Goal: Task Accomplishment & Management: Manage account settings

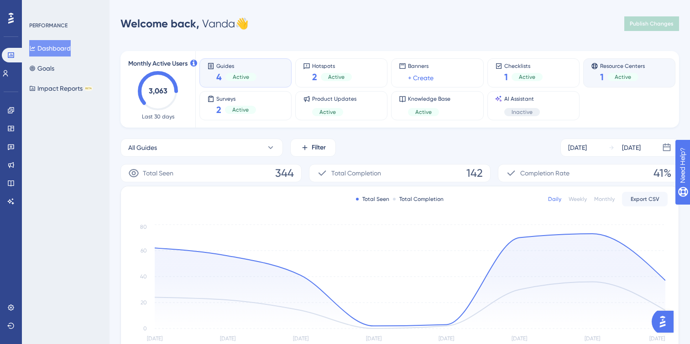
click at [645, 78] on div "Resource Centers 1 Active" at bounding box center [629, 73] width 77 height 21
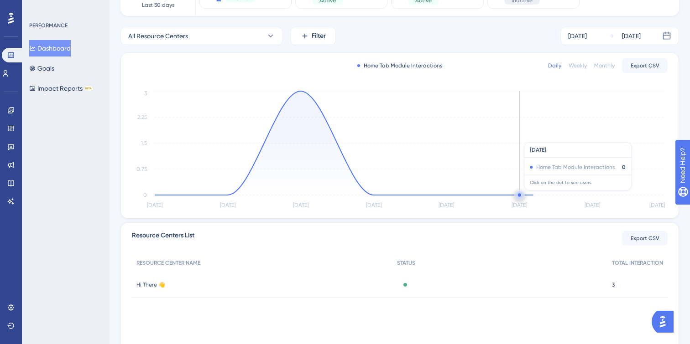
scroll to position [121, 0]
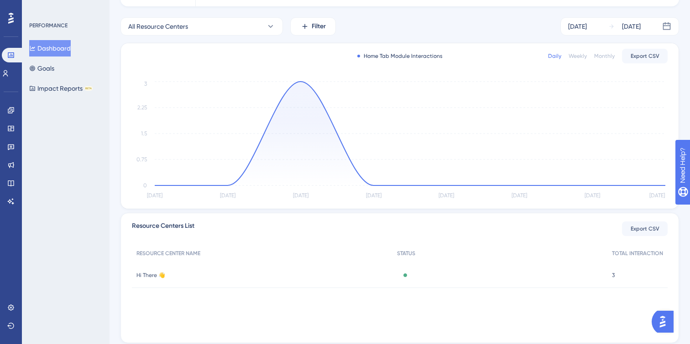
click at [378, 273] on div "Hi There 👋 Hi There 👋" at bounding box center [262, 276] width 261 height 26
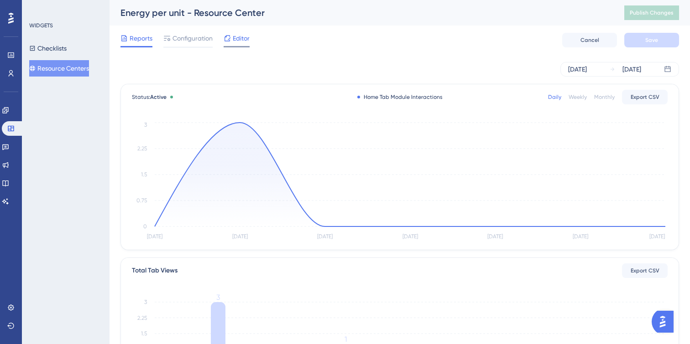
click at [235, 37] on span "Editor" at bounding box center [241, 38] width 17 height 11
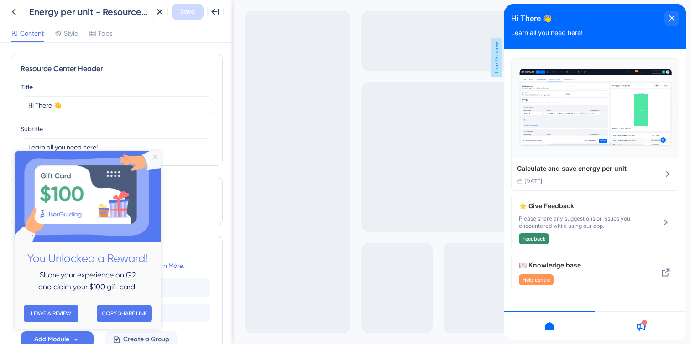
click at [156, 155] on icon "Close Preview" at bounding box center [155, 157] width 4 height 4
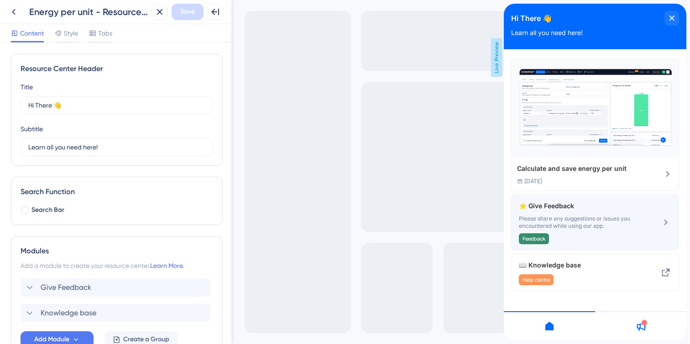
click at [660, 227] on icon at bounding box center [665, 222] width 11 height 11
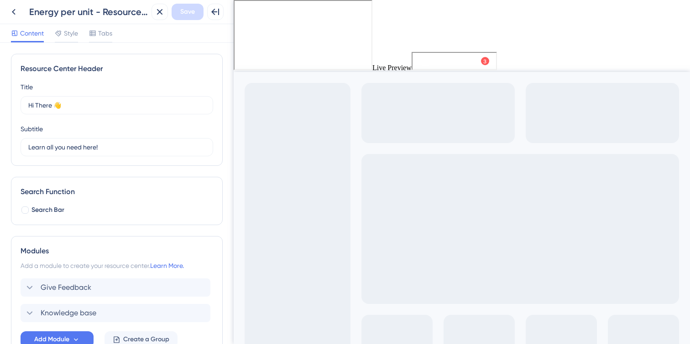
click at [464, 65] on span "Help Centre" at bounding box center [454, 60] width 43 height 11
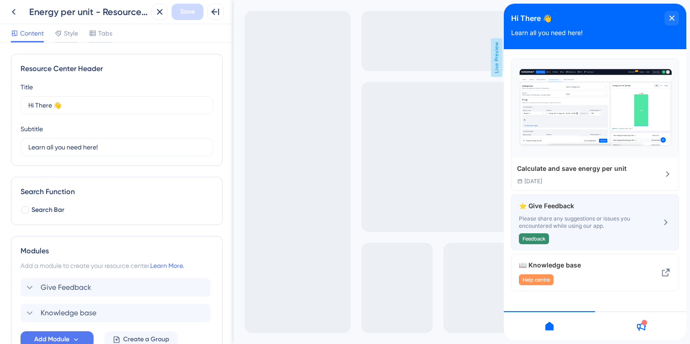
click at [599, 208] on span "⭐ Give Feedback" at bounding box center [580, 206] width 122 height 11
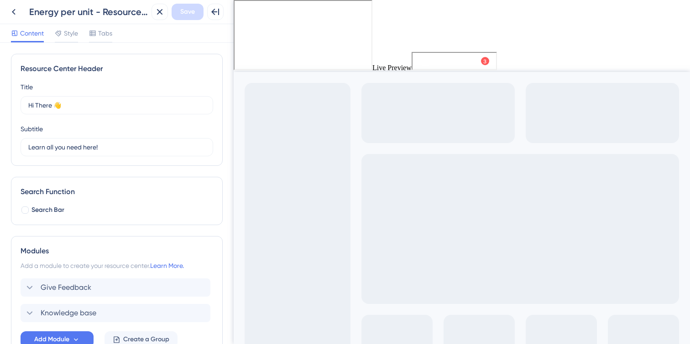
scroll to position [61, 0]
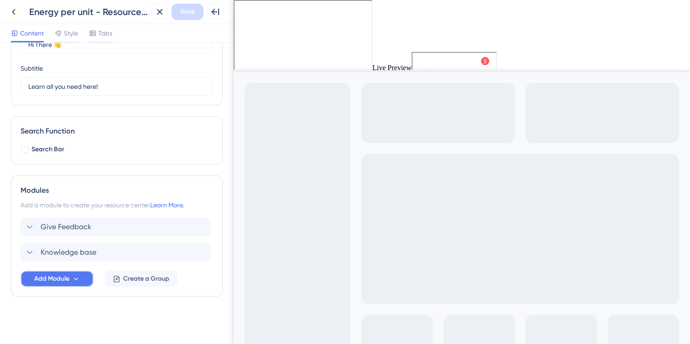
click at [49, 279] on span "Add Module" at bounding box center [51, 279] width 35 height 11
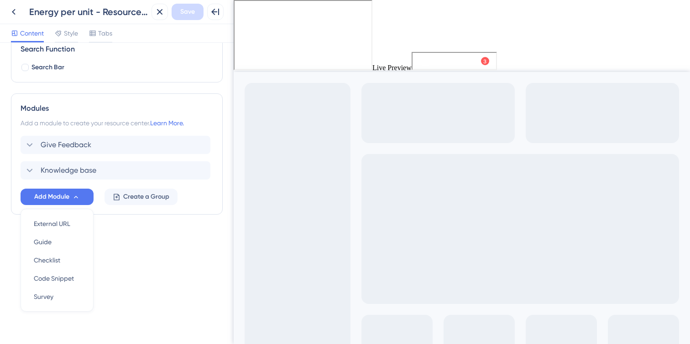
scroll to position [147, 0]
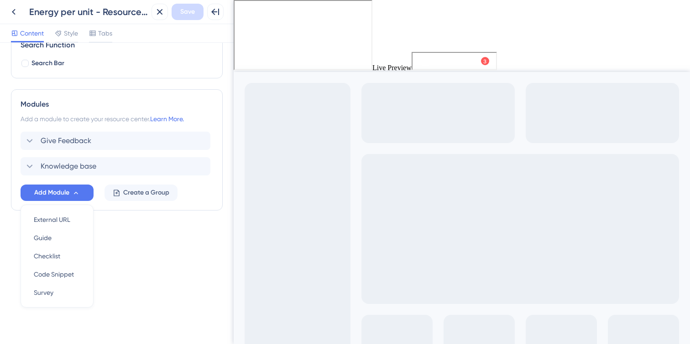
click at [130, 289] on div "Resource Center Header Title Hi There 👋 17 Hi There 👋 Subtitle Learn all you ne…" at bounding box center [117, 194] width 234 height 302
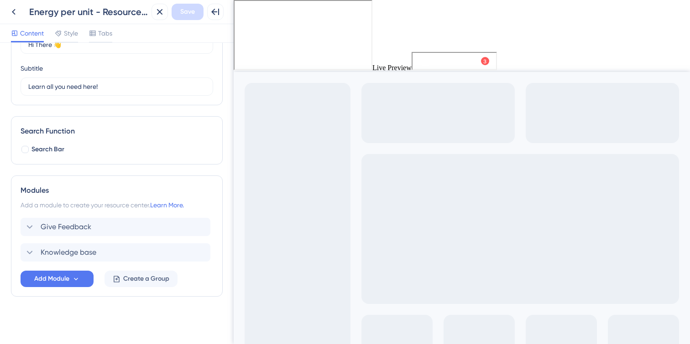
click at [437, 59] on span "Help Centre" at bounding box center [454, 60] width 43 height 11
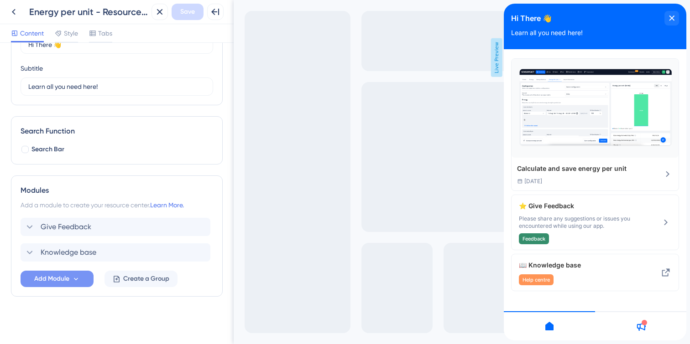
click at [82, 281] on button "Add Module" at bounding box center [57, 279] width 73 height 16
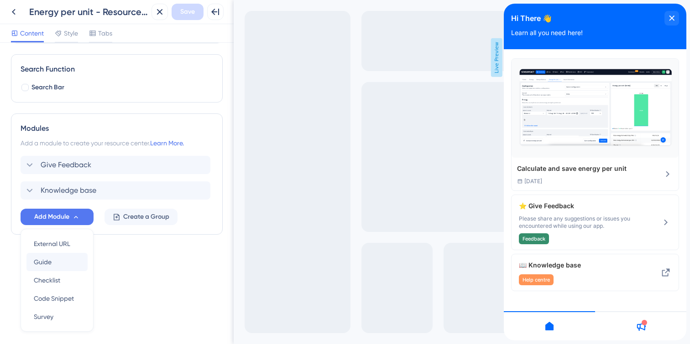
scroll to position [147, 0]
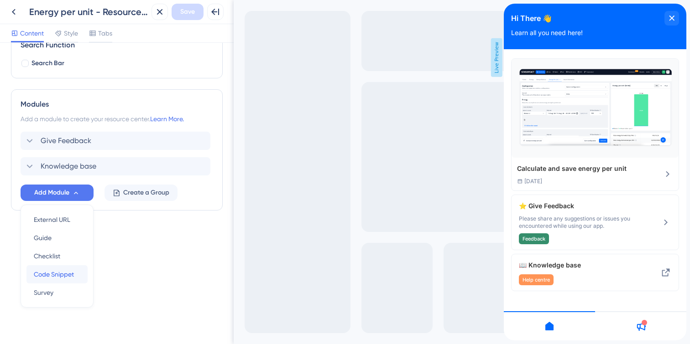
click at [58, 275] on span "Code Snippet" at bounding box center [54, 274] width 40 height 11
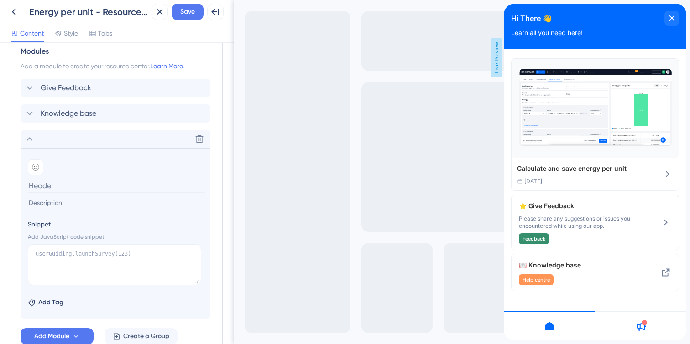
scroll to position [202, 0]
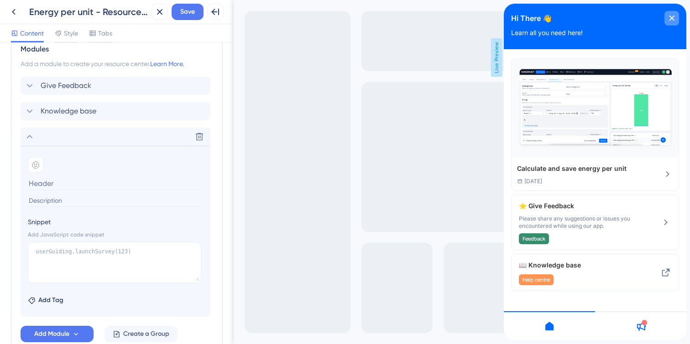
click at [675, 20] on div "close resource center" at bounding box center [671, 18] width 15 height 15
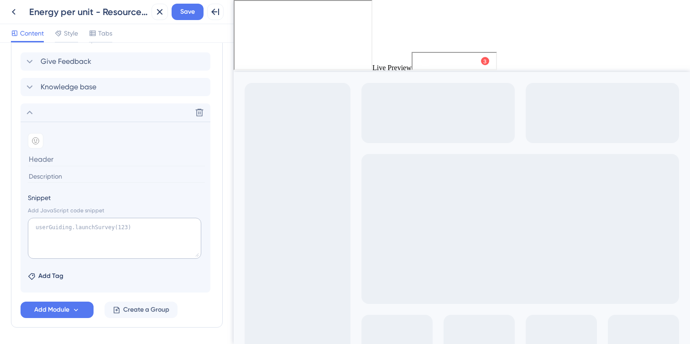
scroll to position [228, 0]
click at [56, 237] on textarea at bounding box center [114, 236] width 173 height 41
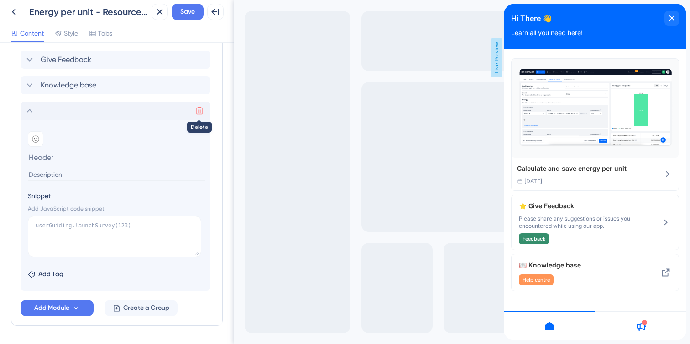
click at [202, 115] on icon at bounding box center [199, 110] width 9 height 9
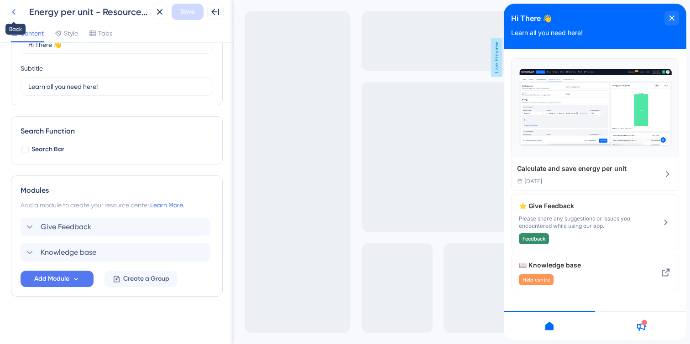
click at [13, 10] on icon at bounding box center [14, 12] width 4 height 6
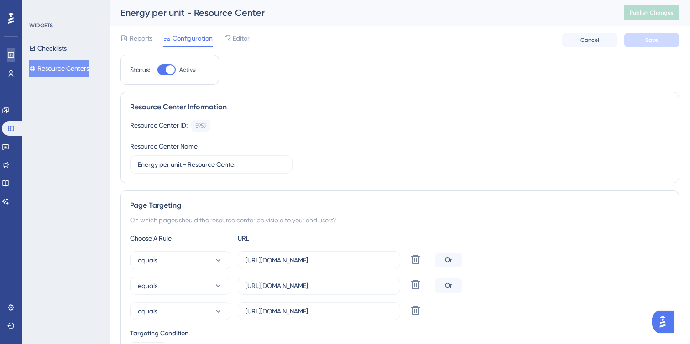
click at [15, 50] on link at bounding box center [10, 55] width 7 height 15
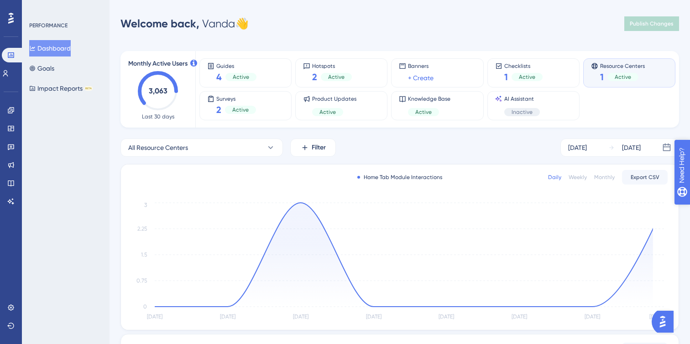
click at [683, 215] on icon "open resource center" at bounding box center [687, 212] width 10 height 10
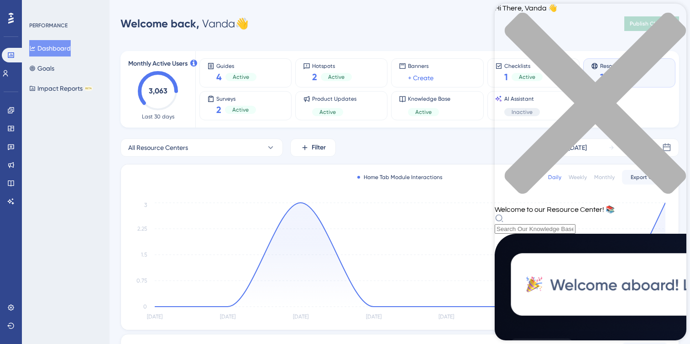
scroll to position [395, 0]
click at [673, 21] on icon "close resource center" at bounding box center [591, 108] width 192 height 192
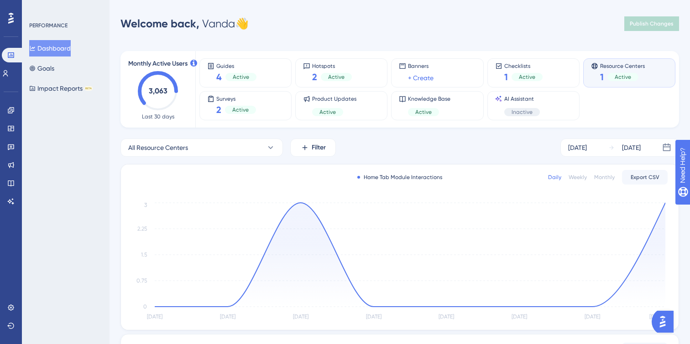
click at [663, 322] on img "Open AI Assistant Launcher" at bounding box center [662, 322] width 16 height 16
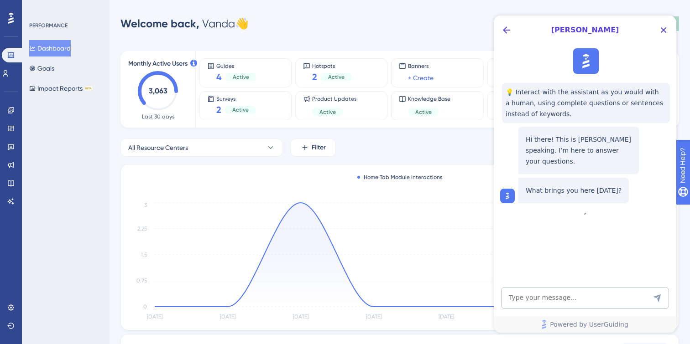
scroll to position [0, 0]
click at [662, 28] on icon "Close Button" at bounding box center [663, 30] width 11 height 11
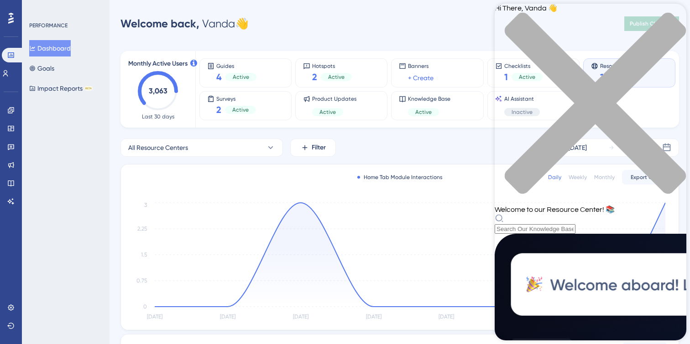
scroll to position [395, 0]
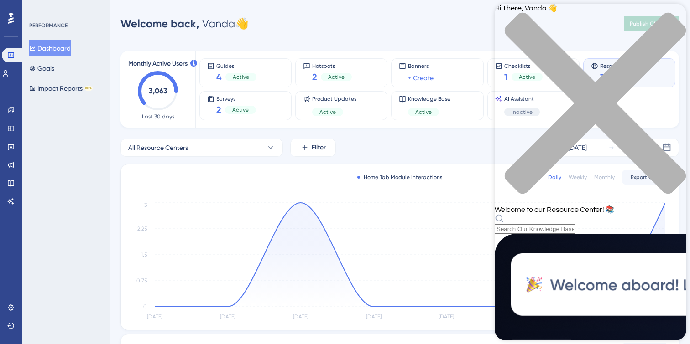
scroll to position [0, 0]
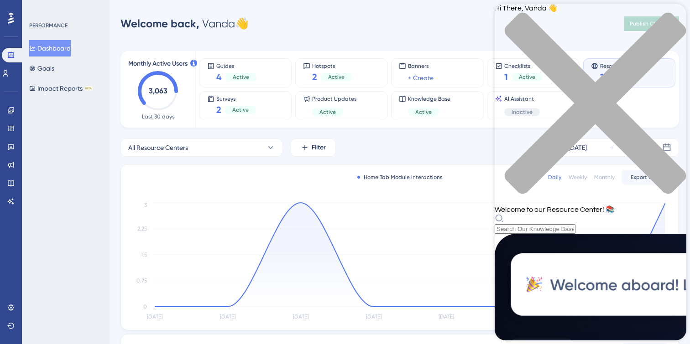
scroll to position [395, 0]
click at [72, 86] on button "Impact Reports BETA" at bounding box center [60, 88] width 63 height 16
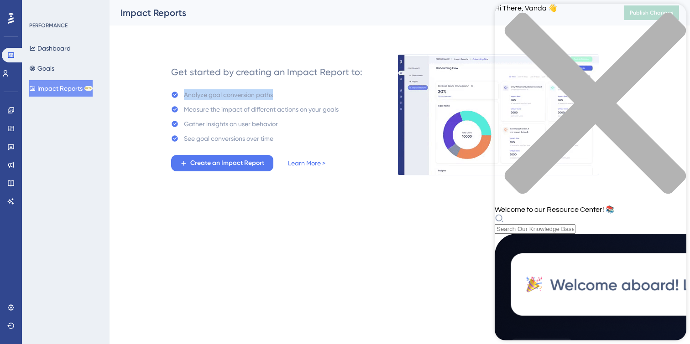
drag, startPoint x: 185, startPoint y: 92, endPoint x: 285, endPoint y: 92, distance: 99.5
click at [285, 93] on div "Analyze goal conversion paths" at bounding box center [254, 94] width 167 height 11
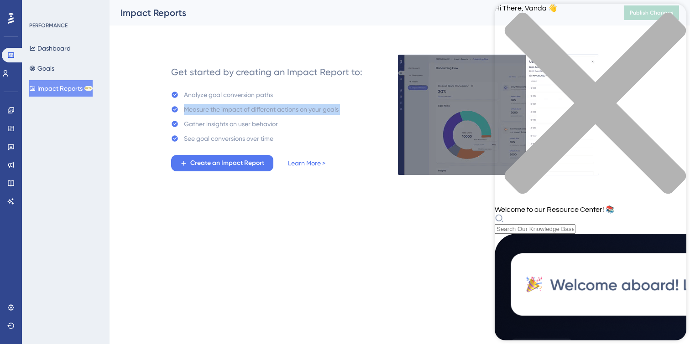
drag, startPoint x: 185, startPoint y: 110, endPoint x: 309, endPoint y: 115, distance: 124.2
click at [309, 115] on div "Analyze goal conversion paths Measure the impact of different actions on your g…" at bounding box center [254, 116] width 167 height 55
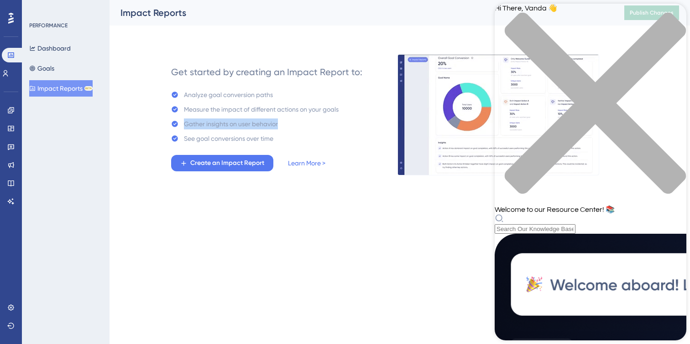
drag, startPoint x: 184, startPoint y: 125, endPoint x: 284, endPoint y: 129, distance: 100.0
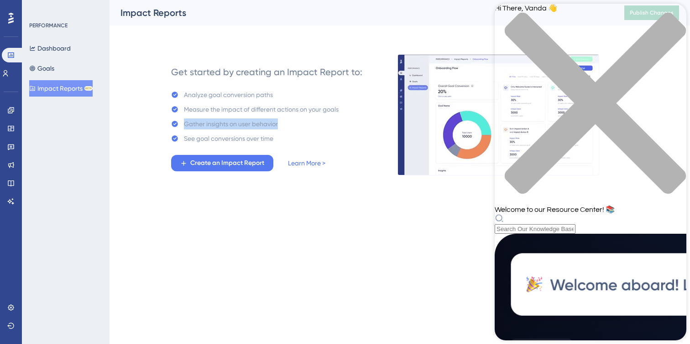
click at [284, 130] on div "Analyze goal conversion paths Measure the impact of different actions on your g…" at bounding box center [254, 116] width 167 height 55
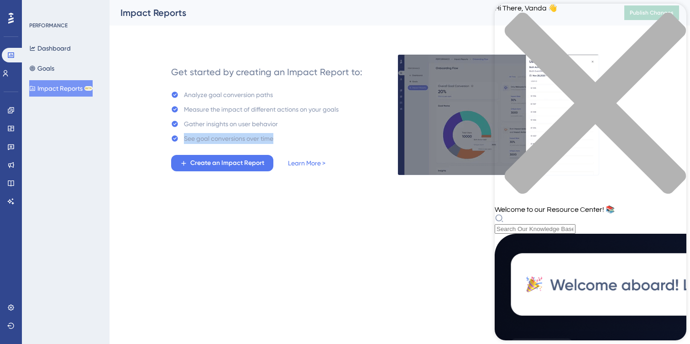
drag, startPoint x: 184, startPoint y: 141, endPoint x: 282, endPoint y: 144, distance: 98.1
click at [282, 144] on div "Get started by creating an Impact Report to: Analyze goal conversion paths Meas…" at bounding box center [266, 114] width 191 height 113
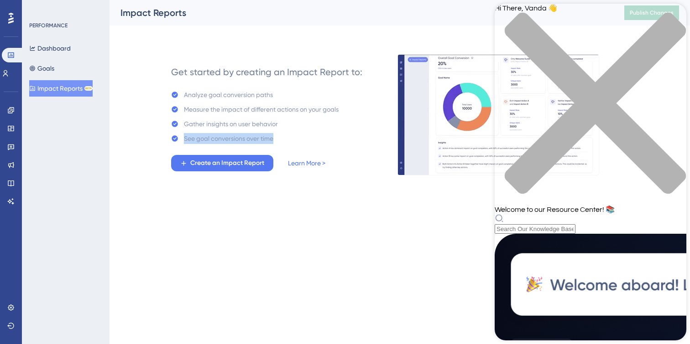
click at [298, 141] on div "See goal conversions over time" at bounding box center [254, 138] width 167 height 11
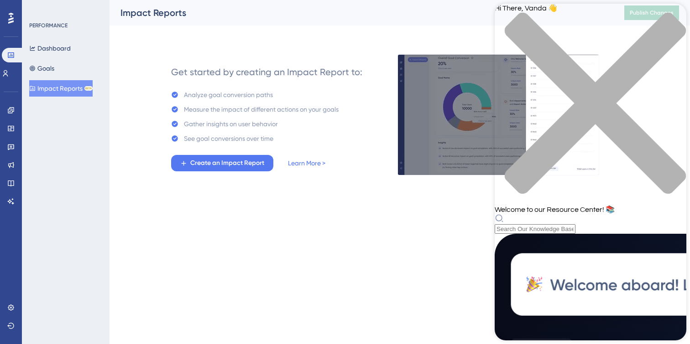
click at [667, 16] on div "close resource center" at bounding box center [591, 108] width 192 height 193
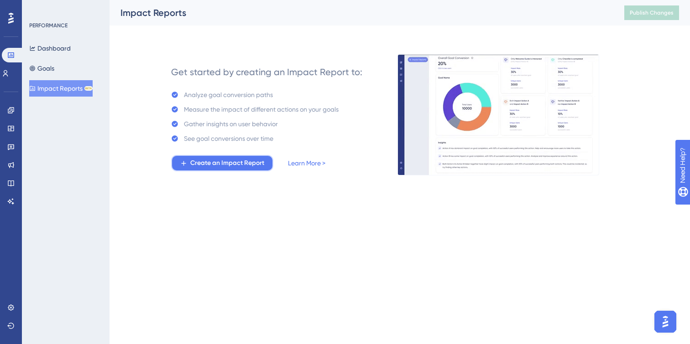
click at [244, 166] on span "Create an Impact Report" at bounding box center [227, 163] width 74 height 11
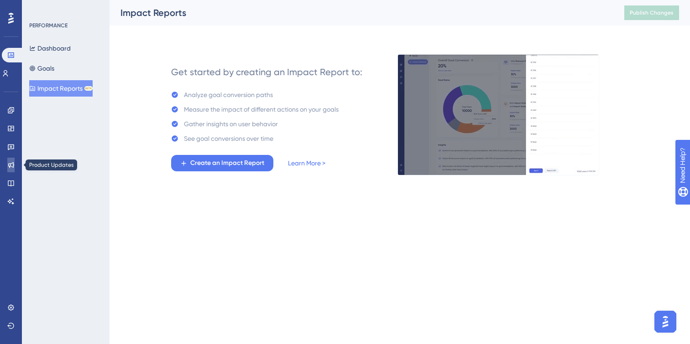
click at [10, 172] on link at bounding box center [10, 165] width 7 height 15
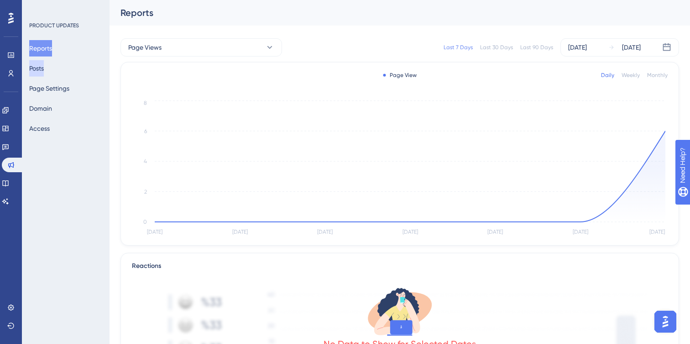
click at [44, 65] on button "Posts" at bounding box center [36, 68] width 15 height 16
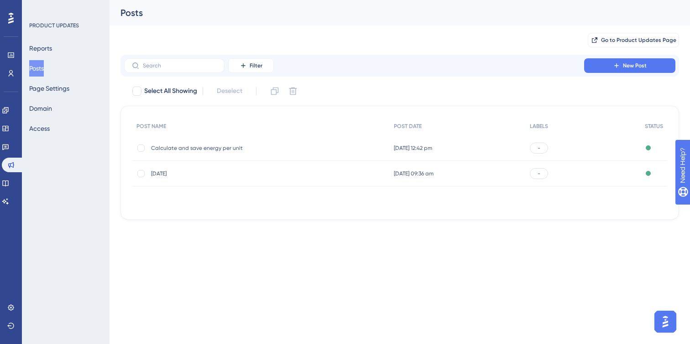
click at [224, 147] on span "Calculate and save energy per unit" at bounding box center [224, 148] width 146 height 7
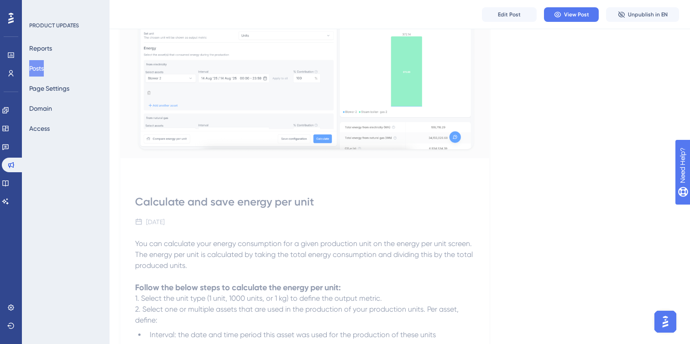
scroll to position [124, 0]
click at [165, 222] on div "[DATE]" at bounding box center [155, 221] width 19 height 11
click at [517, 14] on span "Edit Post" at bounding box center [509, 14] width 23 height 7
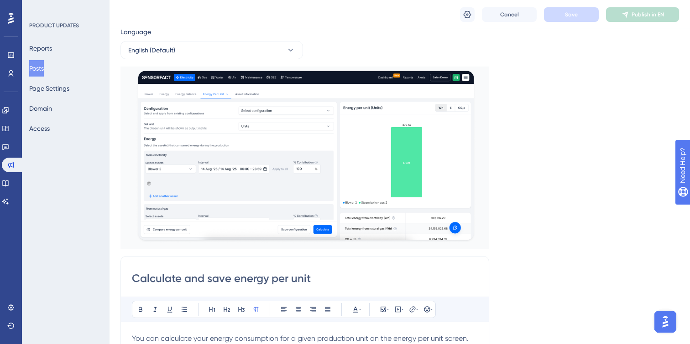
scroll to position [0, 0]
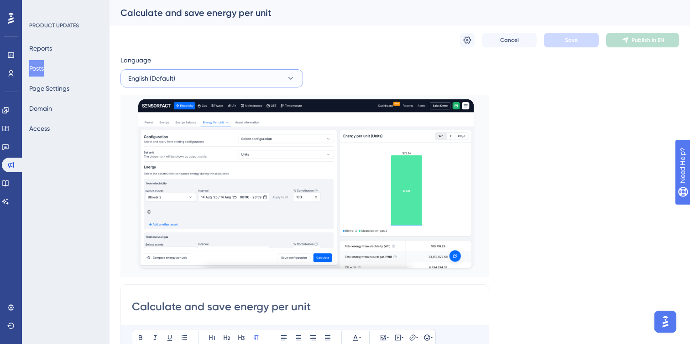
click at [284, 74] on button "English (Default)" at bounding box center [211, 78] width 182 height 18
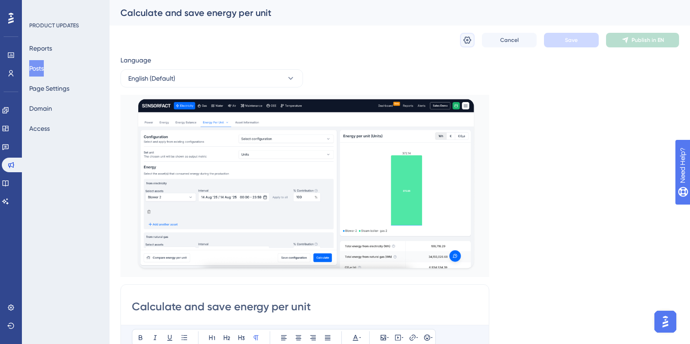
click at [463, 42] on icon at bounding box center [467, 40] width 9 height 9
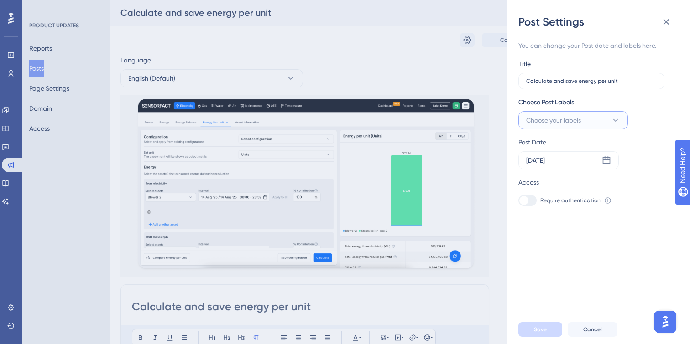
click at [622, 120] on button "Choose your labels" at bounding box center [572, 120] width 109 height 18
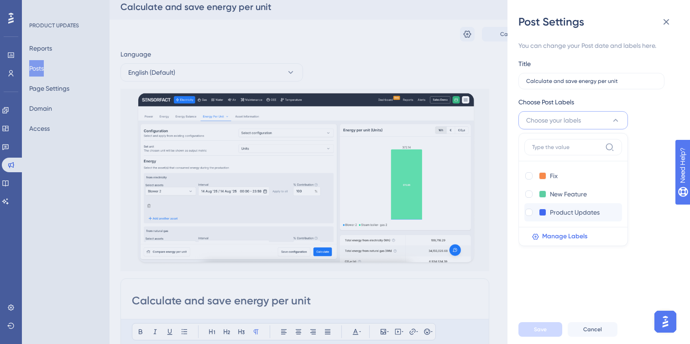
scroll to position [7, 0]
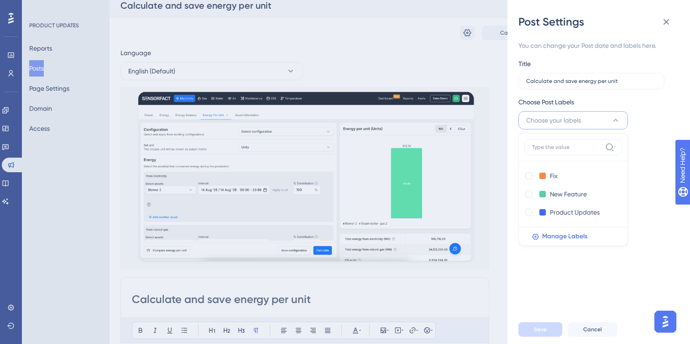
click at [644, 267] on div "You can change your Post date and labels here. Title Calculate and save energy …" at bounding box center [602, 172] width 168 height 286
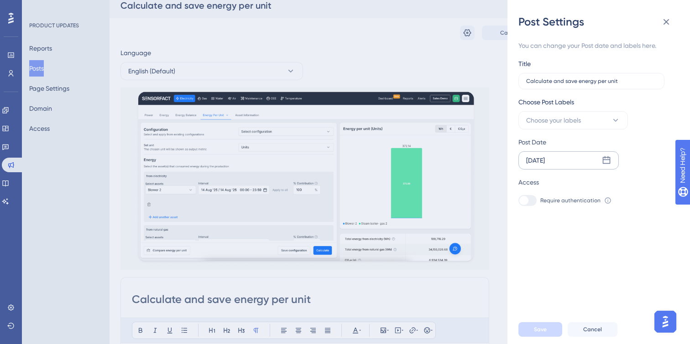
click at [609, 160] on icon at bounding box center [606, 160] width 9 height 9
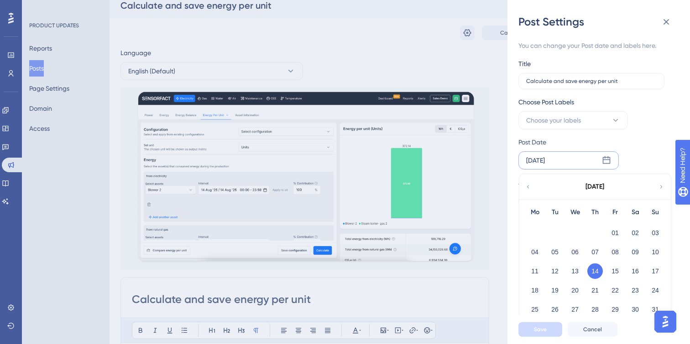
click at [545, 159] on div "[DATE]" at bounding box center [535, 160] width 19 height 11
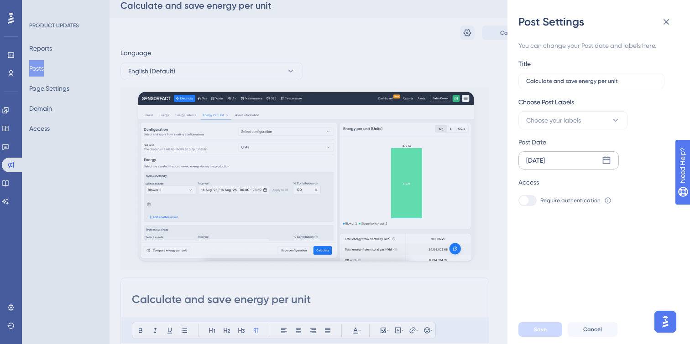
click at [545, 158] on div "[DATE]" at bounding box center [535, 160] width 19 height 11
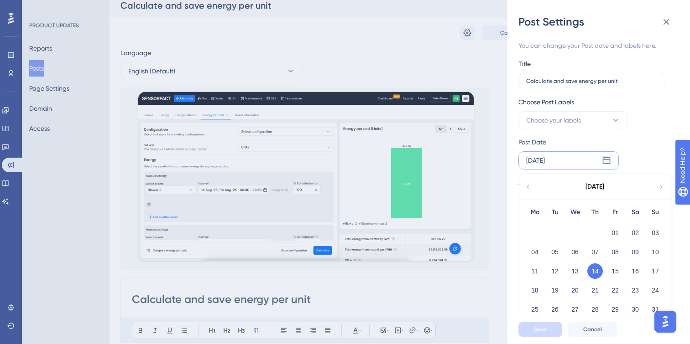
click at [545, 158] on div "[DATE]" at bounding box center [535, 160] width 19 height 11
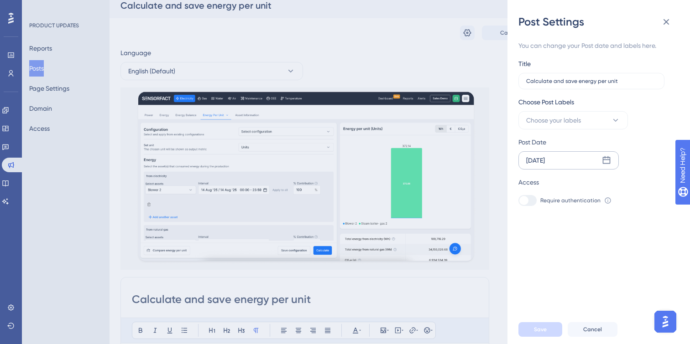
click at [564, 156] on div "[DATE]" at bounding box center [568, 160] width 100 height 18
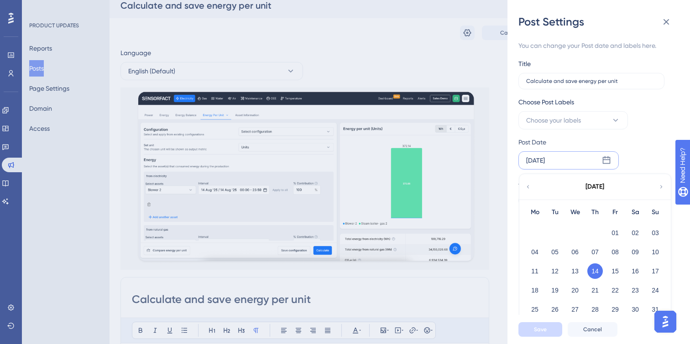
click at [641, 116] on div "Choose Post Labels Choose your labels" at bounding box center [594, 113] width 153 height 33
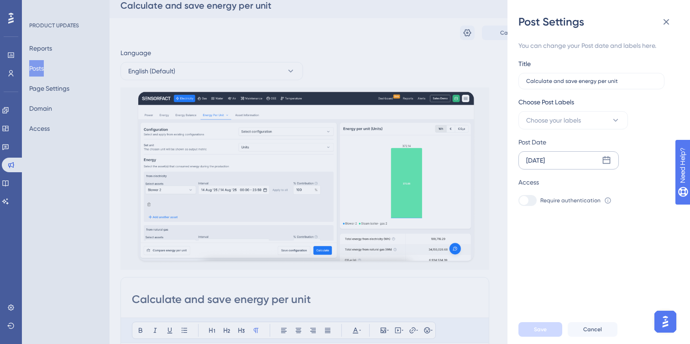
click at [567, 162] on div "[DATE]" at bounding box center [568, 160] width 100 height 18
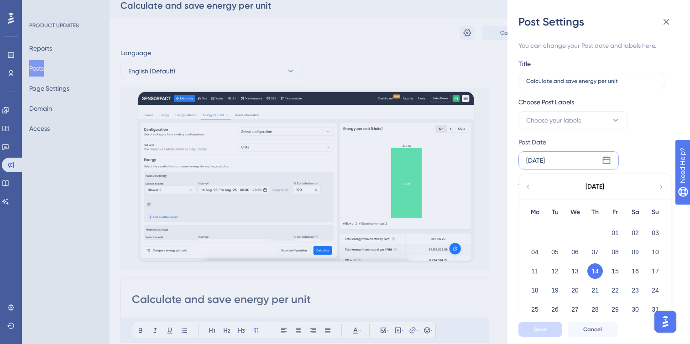
click at [654, 148] on div "Post Date [DATE] [DATE] Mo Tu We Th Fr Sa Su 01 02 03 04 05 06 07 08 09 10 11 1…" at bounding box center [592, 153] width 149 height 33
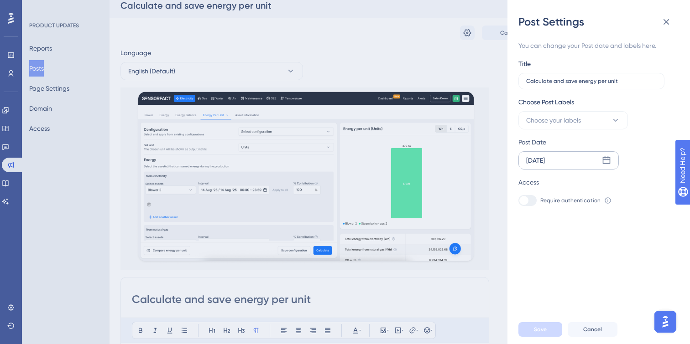
click at [600, 158] on div "[DATE]" at bounding box center [568, 160] width 100 height 18
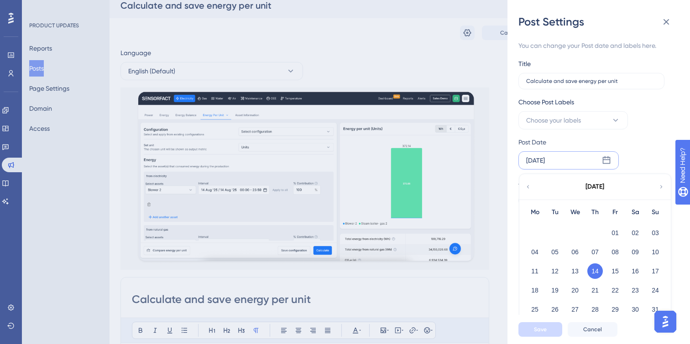
click at [638, 136] on div "You can change your Post date and labels here. Title Calculate and save energy …" at bounding box center [594, 123] width 153 height 166
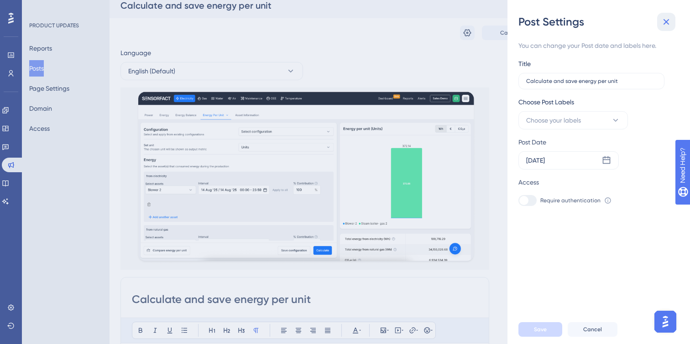
click at [670, 21] on icon at bounding box center [666, 21] width 11 height 11
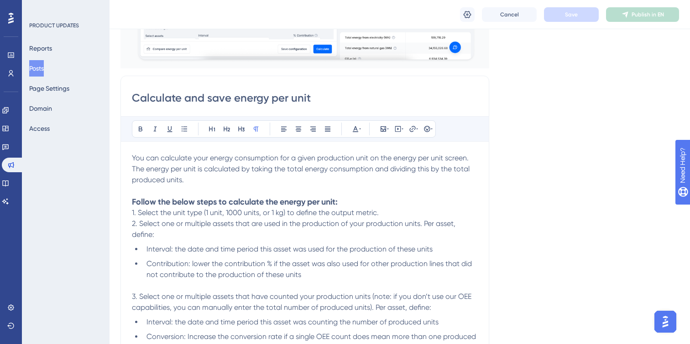
scroll to position [215, 0]
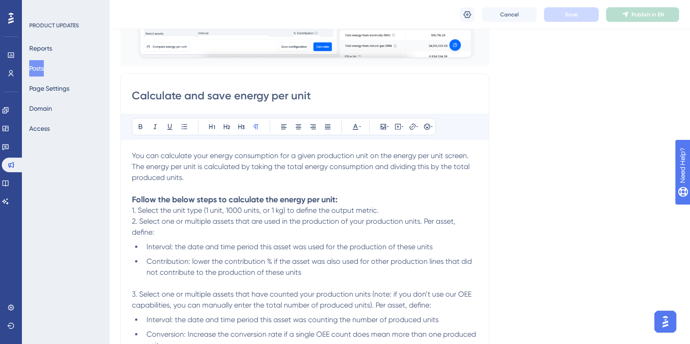
click at [260, 207] on span "1. Select the unit type (1 unit, 1000 units, or 1 kg) to define the output metr…" at bounding box center [255, 210] width 247 height 9
drag, startPoint x: 348, startPoint y: 196, endPoint x: 133, endPoint y: 198, distance: 214.9
click at [133, 198] on h3 "Follow the below steps to calculate the energy per unit:" at bounding box center [305, 199] width 346 height 11
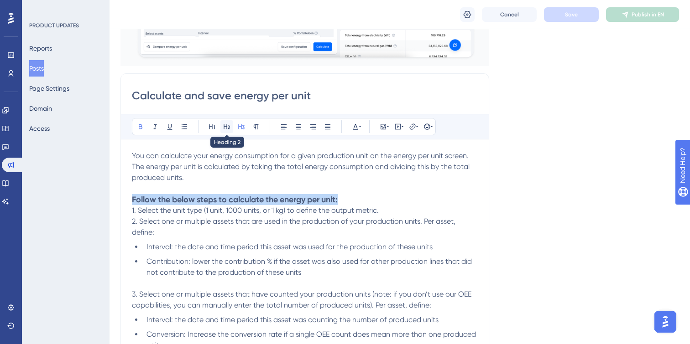
click at [226, 131] on button at bounding box center [226, 126] width 13 height 13
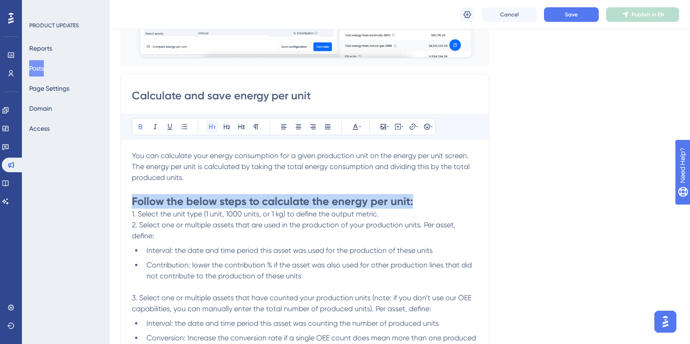
click at [214, 126] on icon at bounding box center [212, 127] width 6 height 5
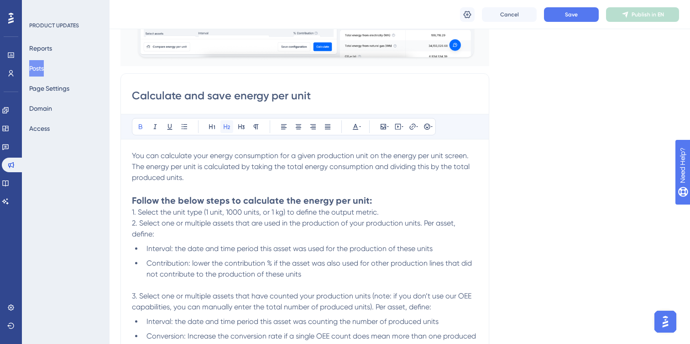
click at [223, 129] on icon at bounding box center [226, 126] width 7 height 7
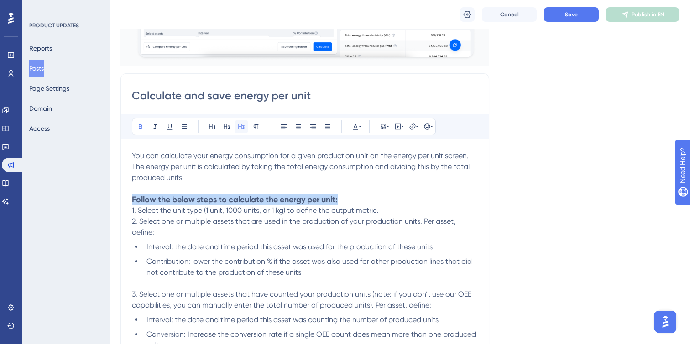
click at [242, 129] on icon at bounding box center [241, 127] width 6 height 5
click at [258, 125] on icon at bounding box center [255, 126] width 7 height 7
click at [250, 126] on button at bounding box center [256, 126] width 13 height 13
click at [240, 126] on icon at bounding box center [241, 126] width 7 height 7
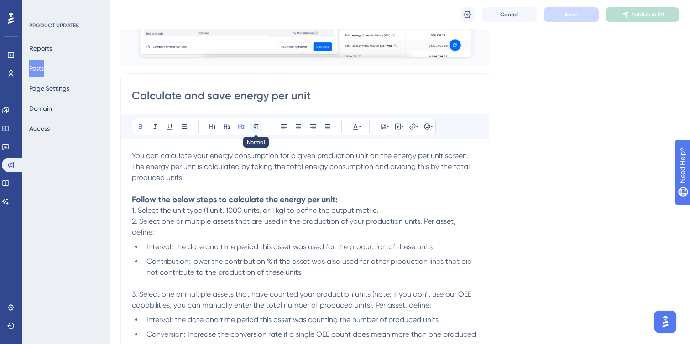
click at [252, 126] on button at bounding box center [256, 126] width 13 height 13
click at [240, 127] on icon at bounding box center [241, 126] width 7 height 7
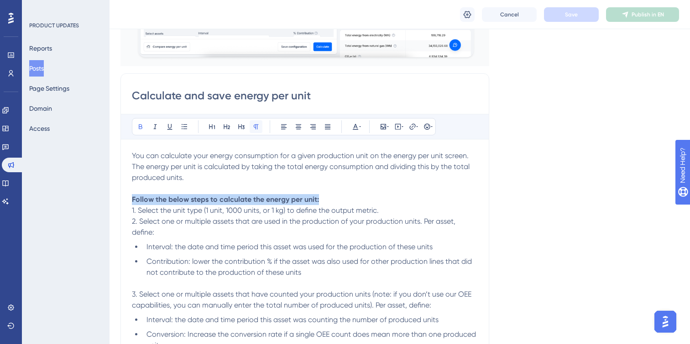
click at [253, 128] on icon at bounding box center [255, 126] width 7 height 7
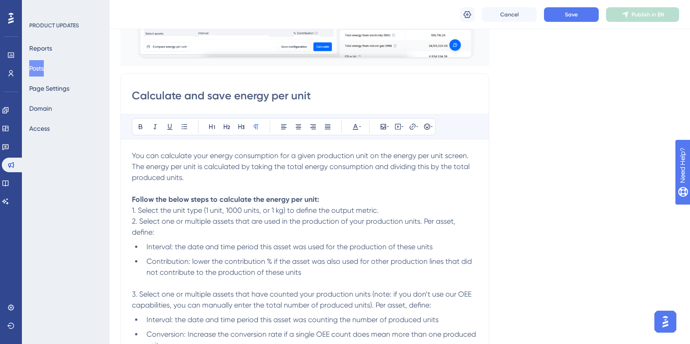
click at [363, 234] on p "2. Select one or multiple assets that are used in the production of your produc…" at bounding box center [305, 227] width 346 height 22
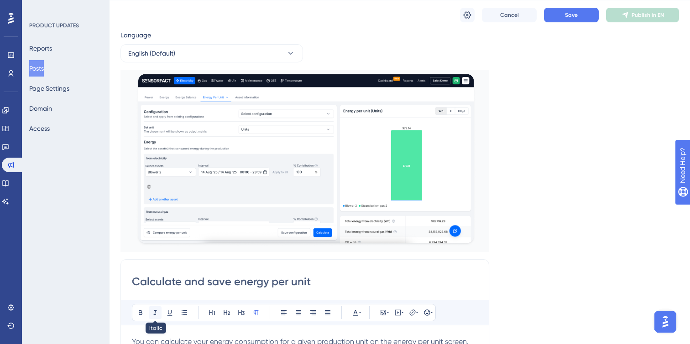
scroll to position [32, 0]
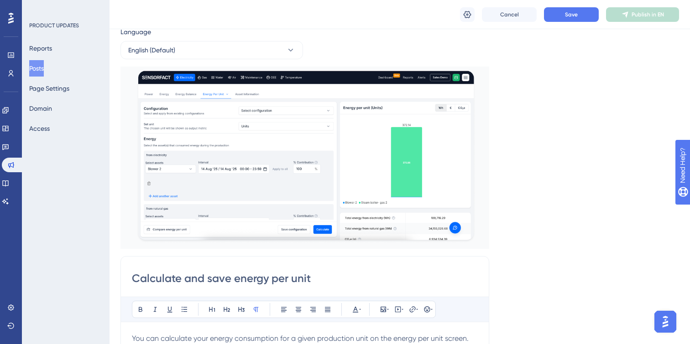
click at [149, 276] on input "Calculate and save energy per unit" at bounding box center [305, 278] width 346 height 15
drag, startPoint x: 151, startPoint y: 278, endPoint x: 377, endPoint y: 278, distance: 225.4
click at [377, 278] on input "Calculate and save energy per unit" at bounding box center [305, 278] width 346 height 15
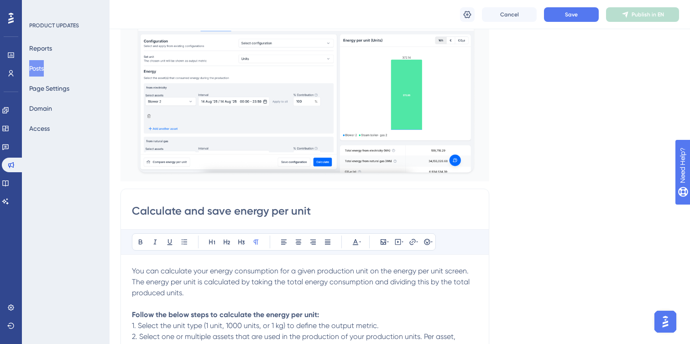
scroll to position [108, 0]
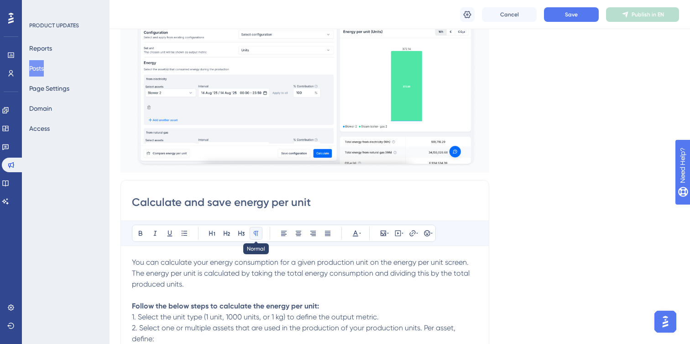
click at [256, 235] on icon at bounding box center [255, 233] width 7 height 7
click at [285, 208] on input "Calculate and save energy per unit" at bounding box center [305, 202] width 346 height 15
click at [242, 235] on icon at bounding box center [241, 233] width 6 height 5
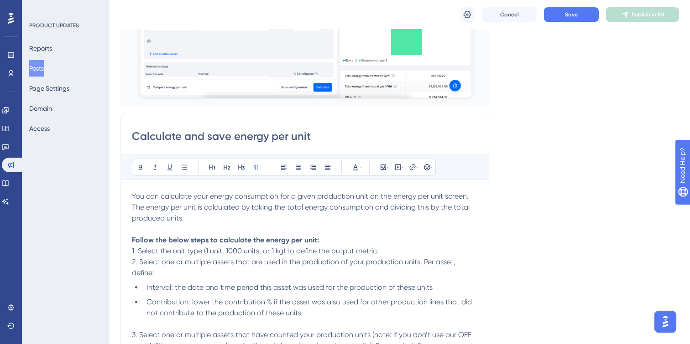
scroll to position [177, 0]
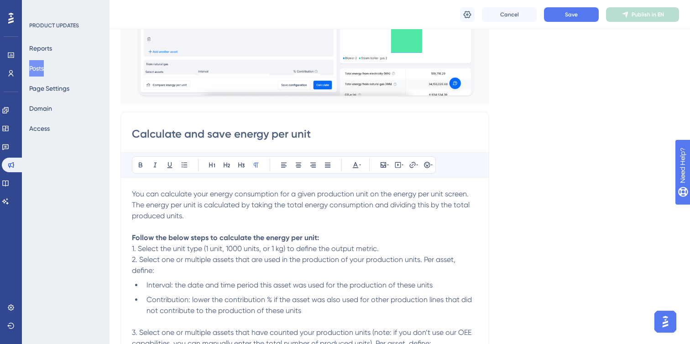
click at [248, 297] on span "Contribution: lower the contribution % if the asset was also used for other pro…" at bounding box center [309, 306] width 327 height 20
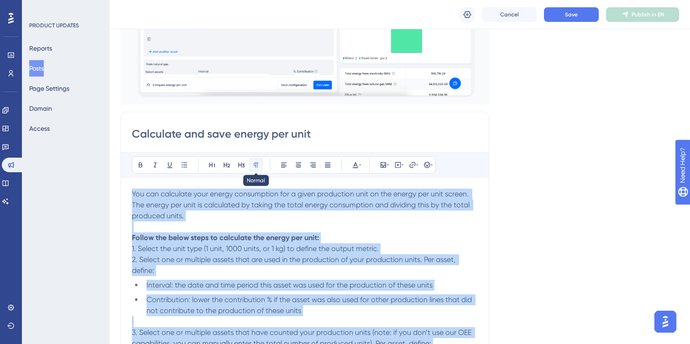
click at [258, 165] on icon at bounding box center [255, 165] width 7 height 7
click at [210, 166] on icon at bounding box center [212, 165] width 7 height 7
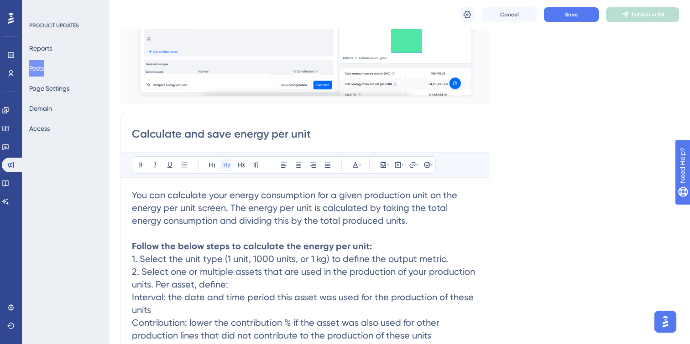
click at [224, 166] on icon at bounding box center [226, 165] width 7 height 7
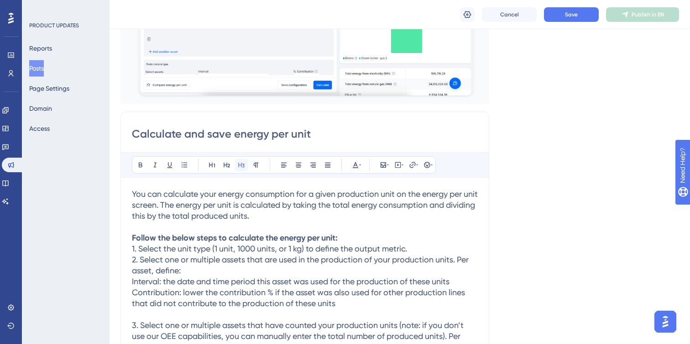
click at [241, 165] on icon at bounding box center [241, 165] width 6 height 5
click at [254, 165] on icon at bounding box center [256, 165] width 5 height 5
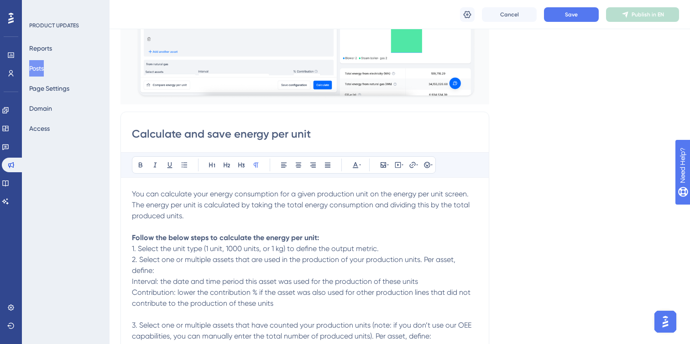
click at [242, 246] on span "1. Select the unit type (1 unit, 1000 units, or 1 kg) to define the output metr…" at bounding box center [255, 249] width 247 height 9
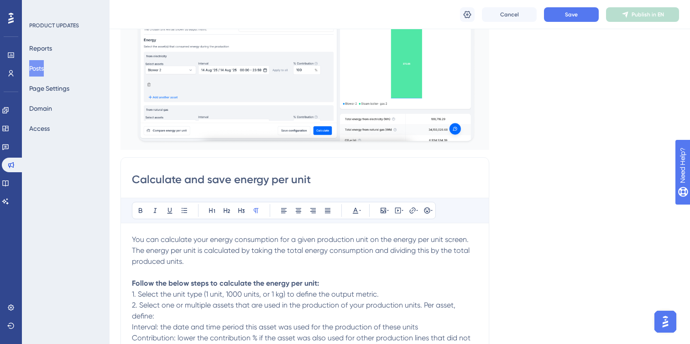
scroll to position [0, 0]
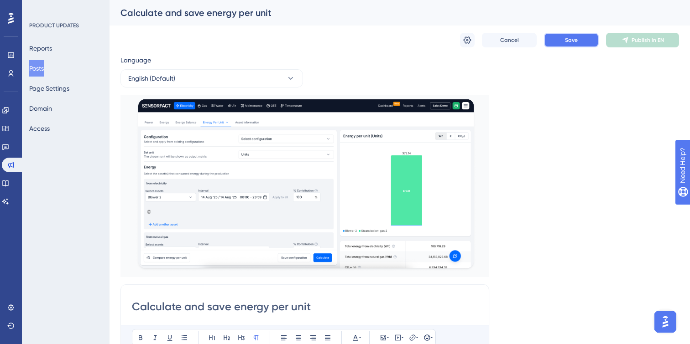
click at [576, 37] on span "Save" at bounding box center [571, 39] width 13 height 7
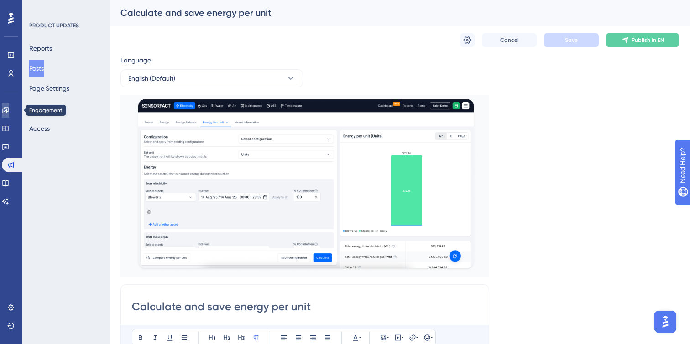
click at [8, 107] on icon at bounding box center [5, 110] width 6 height 6
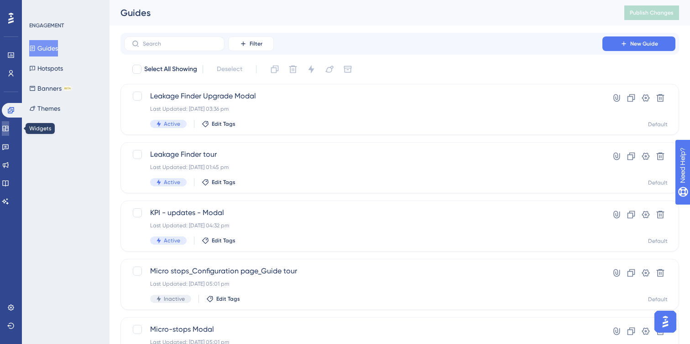
click at [7, 127] on icon at bounding box center [5, 128] width 7 height 7
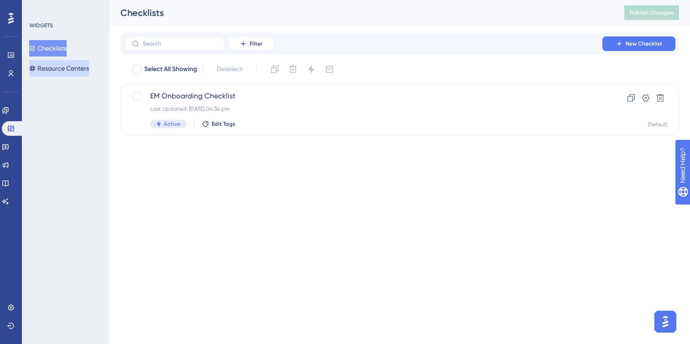
click at [54, 66] on button "Resource Centers" at bounding box center [59, 68] width 60 height 16
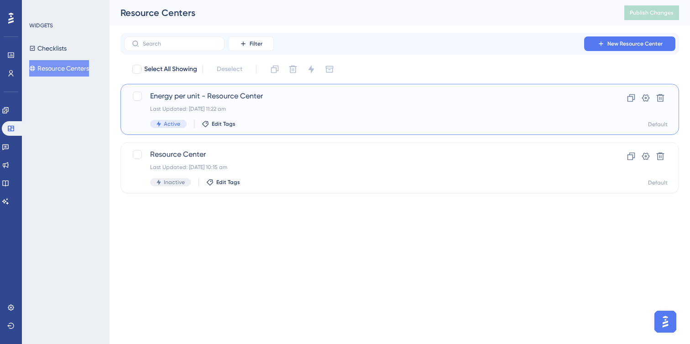
click at [334, 94] on span "Energy per unit - Resource Center" at bounding box center [363, 96] width 426 height 11
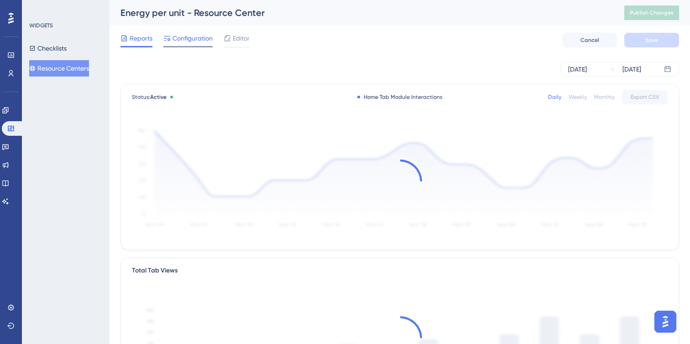
click at [186, 39] on span "Configuration" at bounding box center [192, 38] width 40 height 11
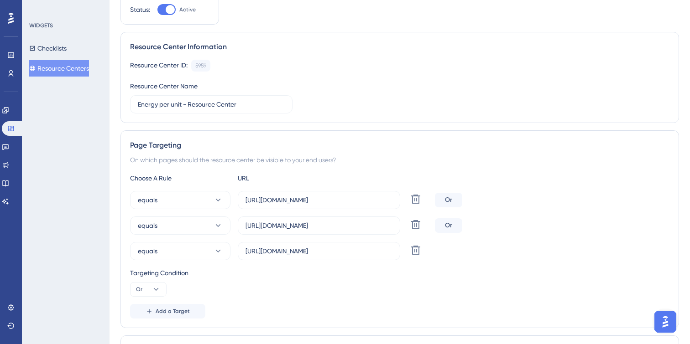
scroll to position [162, 0]
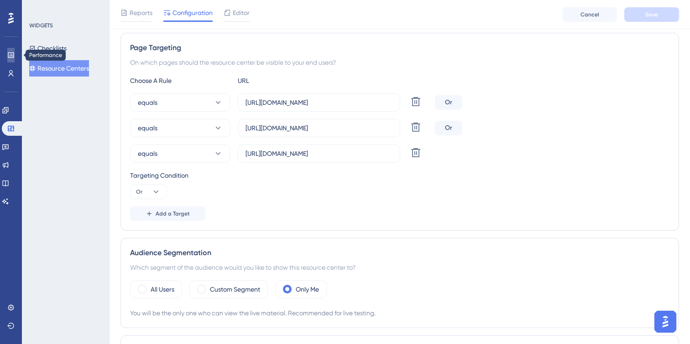
click at [15, 54] on link at bounding box center [10, 55] width 7 height 15
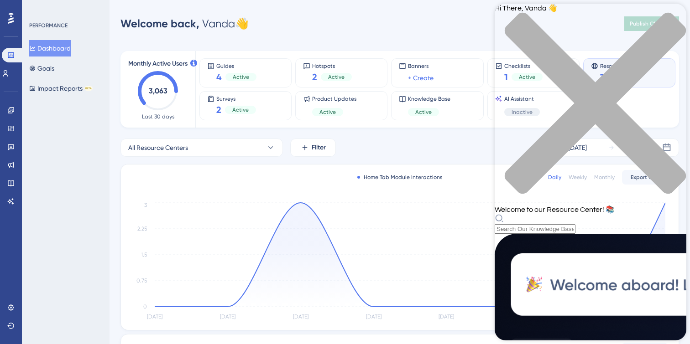
scroll to position [70, 0]
click at [665, 20] on div "close resource center" at bounding box center [591, 108] width 192 height 193
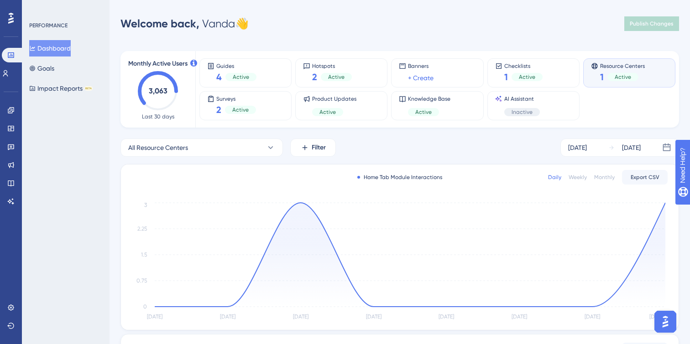
click at [664, 320] on img "Open AI Assistant Launcher" at bounding box center [665, 322] width 16 height 16
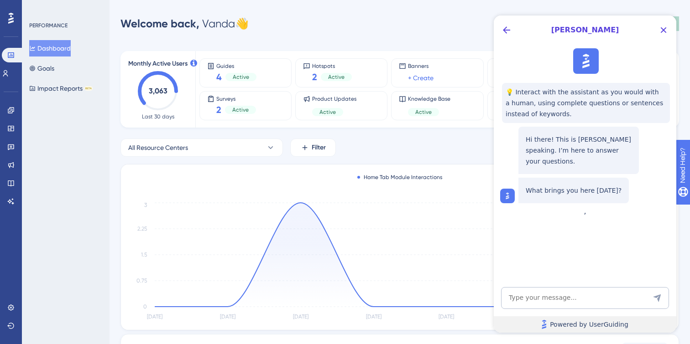
scroll to position [0, 0]
click at [663, 32] on icon "Close Button" at bounding box center [663, 30] width 11 height 11
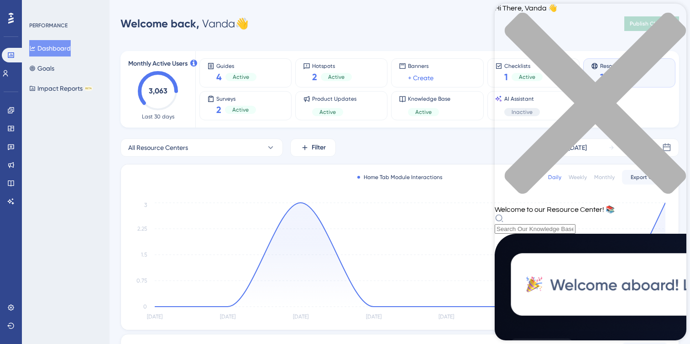
click at [673, 19] on icon "close resource center" at bounding box center [595, 103] width 181 height 181
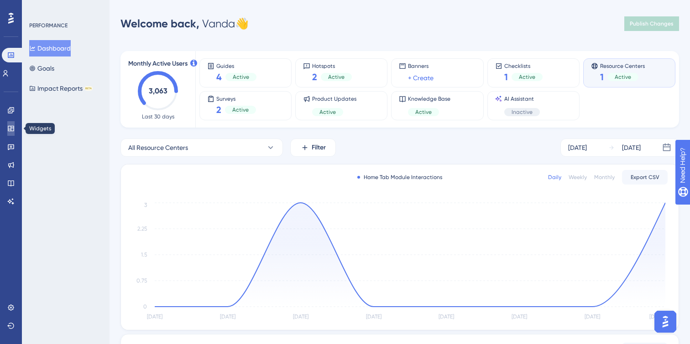
click at [10, 129] on icon at bounding box center [11, 128] width 6 height 5
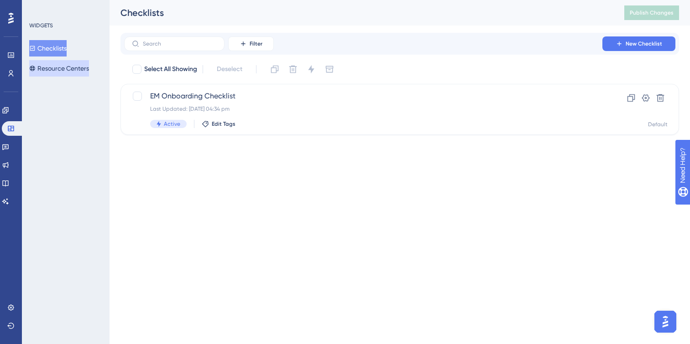
click at [67, 70] on button "Resource Centers" at bounding box center [59, 68] width 60 height 16
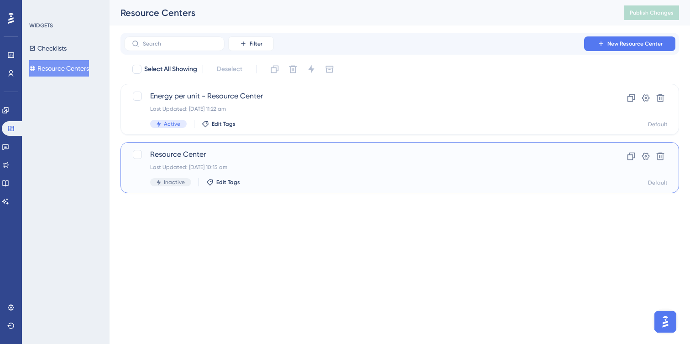
click at [309, 160] on span "Resource Center" at bounding box center [363, 154] width 426 height 11
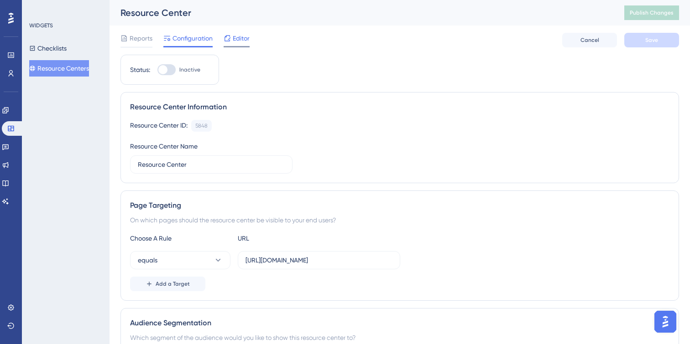
click at [237, 41] on span "Editor" at bounding box center [241, 38] width 17 height 11
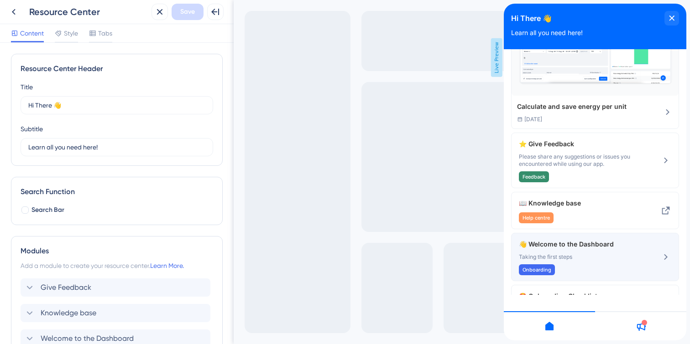
scroll to position [115, 0]
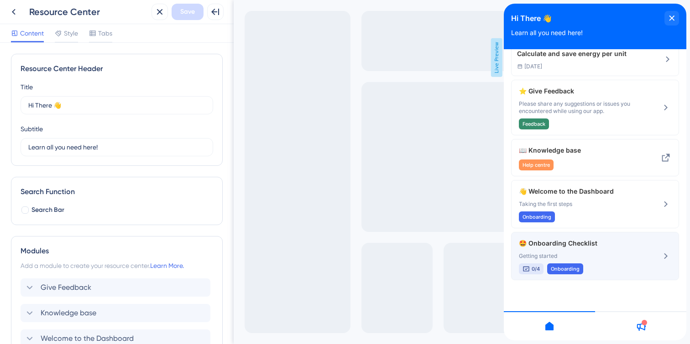
click at [629, 266] on div "0/4 Onboarding" at bounding box center [580, 269] width 122 height 11
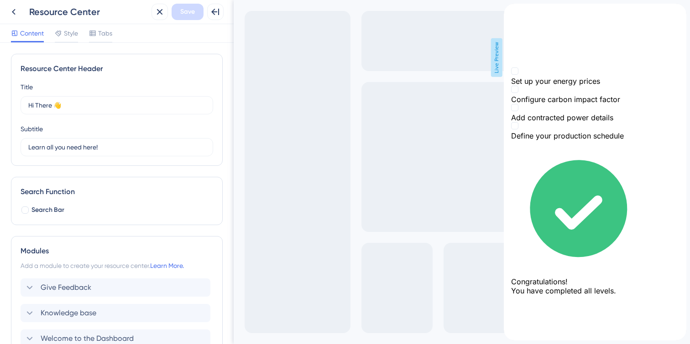
click at [511, 11] on icon "back to header" at bounding box center [507, 7] width 7 height 7
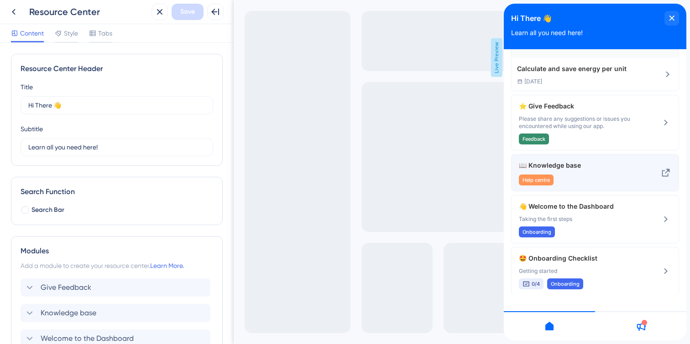
scroll to position [115, 0]
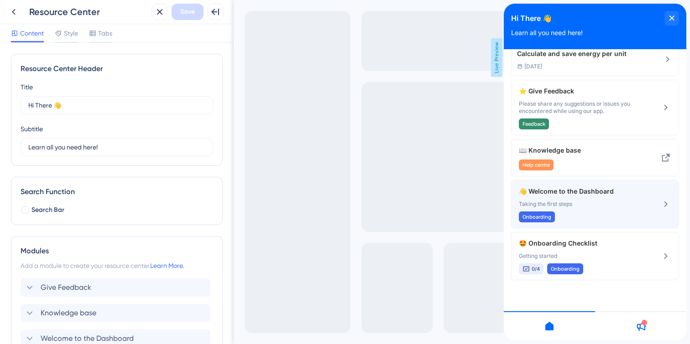
click at [619, 204] on span "Taking the first steps" at bounding box center [580, 204] width 122 height 7
click at [662, 209] on icon at bounding box center [665, 204] width 11 height 11
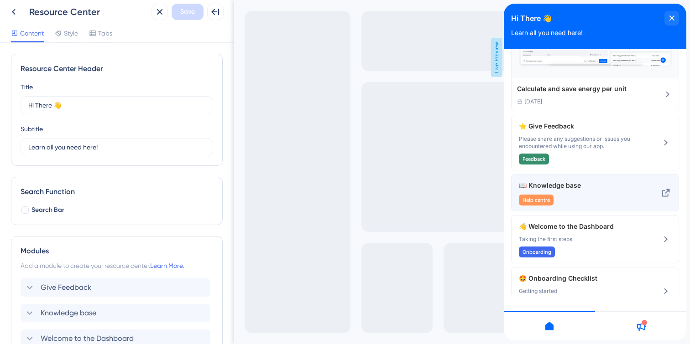
scroll to position [75, 0]
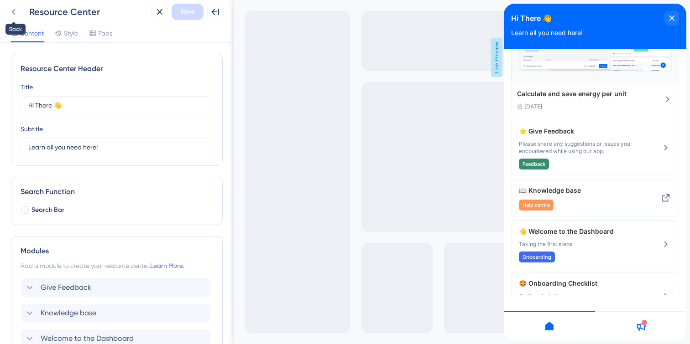
click at [13, 14] on icon at bounding box center [13, 11] width 11 height 11
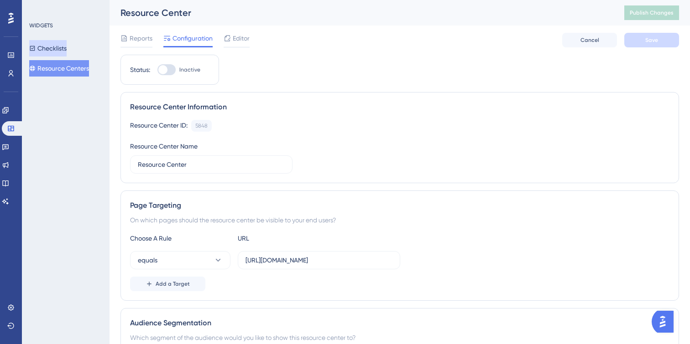
click at [48, 48] on button "Checklists" at bounding box center [47, 48] width 37 height 16
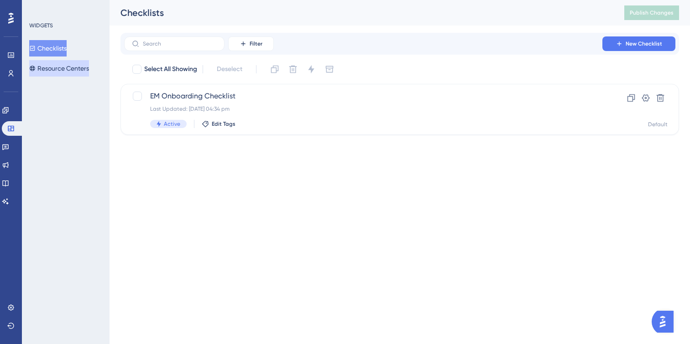
click at [50, 69] on button "Resource Centers" at bounding box center [59, 68] width 60 height 16
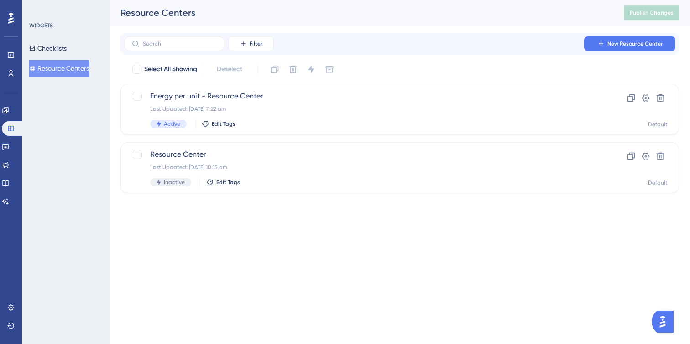
click at [272, 223] on html "Performance Users Engagement Widgets Feedback Product Updates Knowledge Base AI…" at bounding box center [345, 111] width 690 height 223
click at [167, 154] on span "Resource Center" at bounding box center [363, 154] width 426 height 11
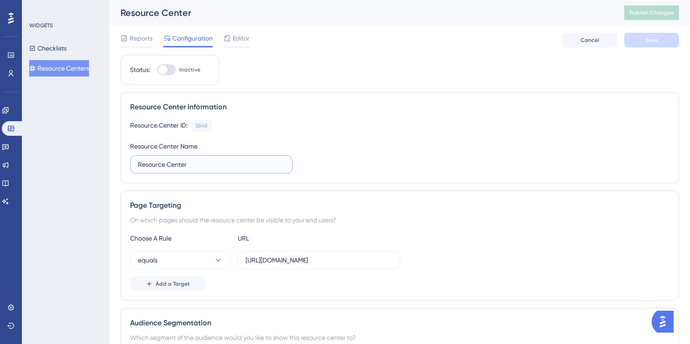
click at [196, 167] on input "Resource Center" at bounding box center [211, 165] width 147 height 10
type input "Resource Center Energy"
click at [657, 38] on button "Save" at bounding box center [651, 40] width 55 height 15
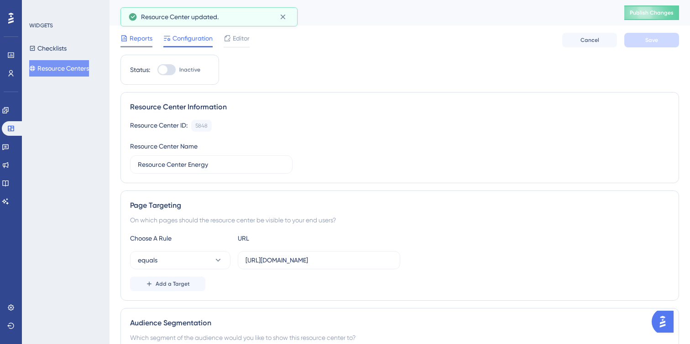
click at [129, 39] on div "Reports" at bounding box center [136, 38] width 32 height 11
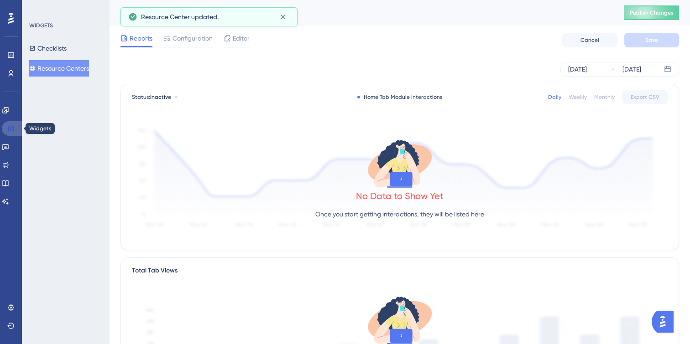
click at [14, 129] on icon at bounding box center [11, 128] width 6 height 5
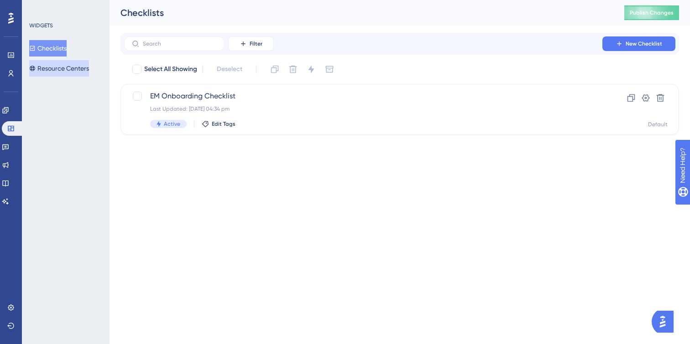
click at [64, 68] on button "Resource Centers" at bounding box center [59, 68] width 60 height 16
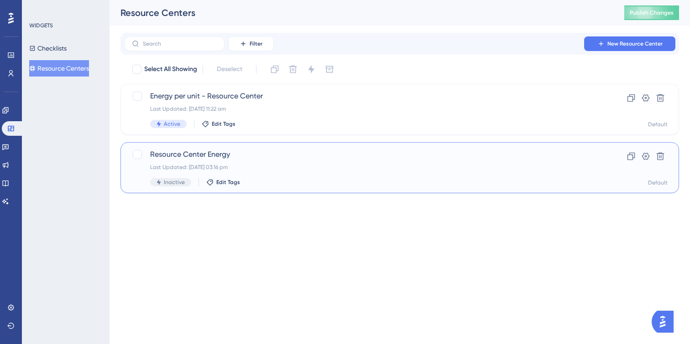
click at [368, 172] on div "Resource Center Energy Last Updated: [DATE] 03:16 pm Inactive Edit Tags" at bounding box center [363, 167] width 426 height 37
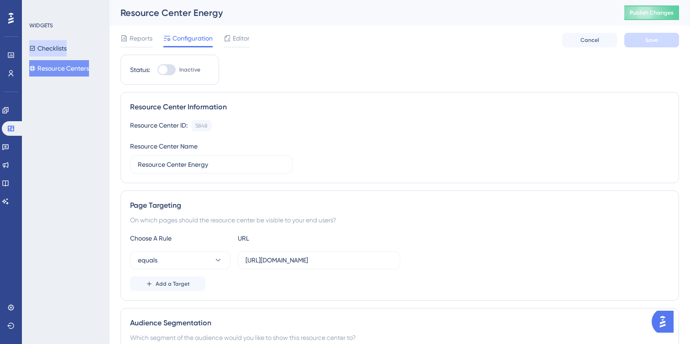
click at [53, 48] on button "Checklists" at bounding box center [47, 48] width 37 height 16
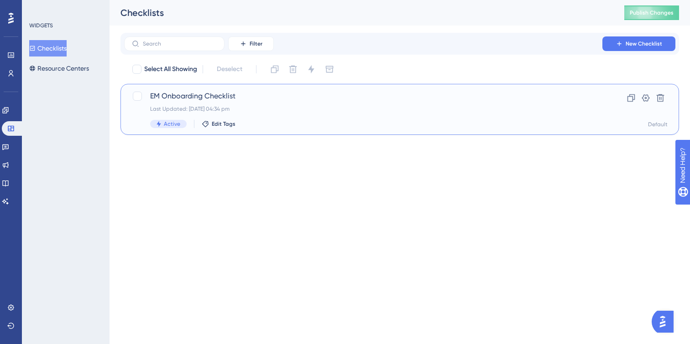
click at [313, 110] on div "Last Updated: [DATE] 04:34 pm" at bounding box center [363, 108] width 426 height 7
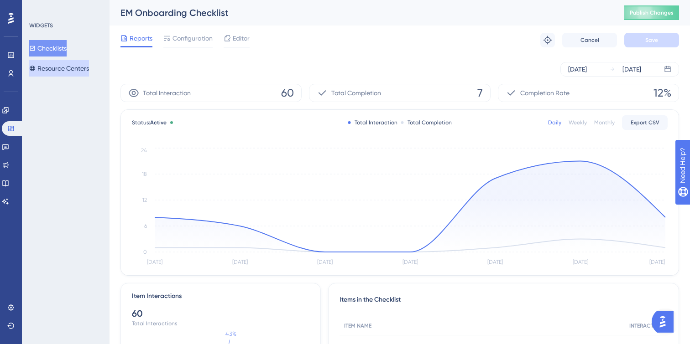
click at [65, 67] on button "Resource Centers" at bounding box center [59, 68] width 60 height 16
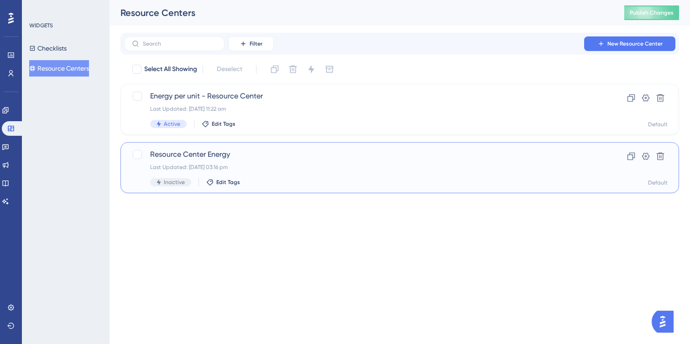
click at [287, 171] on div "Resource Center Energy Last Updated: [DATE] 03:16 pm Inactive Edit Tags" at bounding box center [363, 167] width 426 height 37
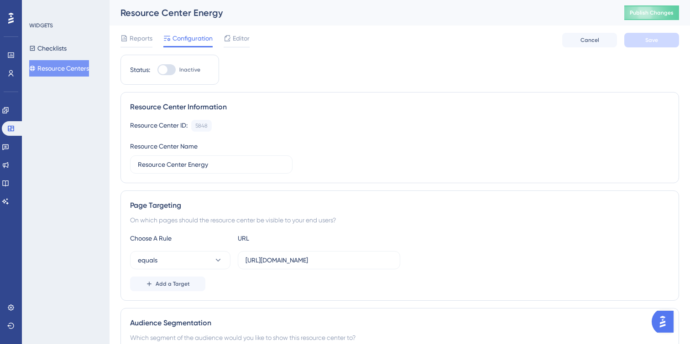
scroll to position [16, 0]
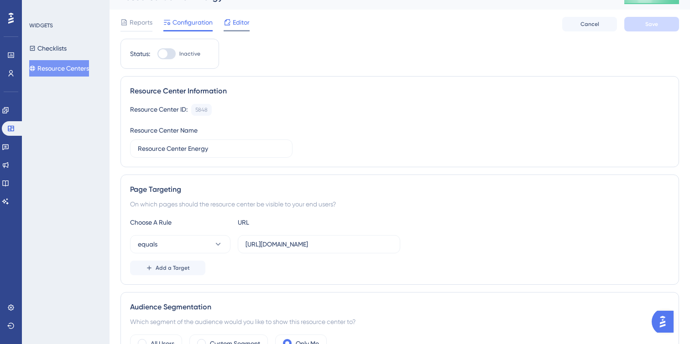
click at [234, 27] on span "Editor" at bounding box center [241, 22] width 17 height 11
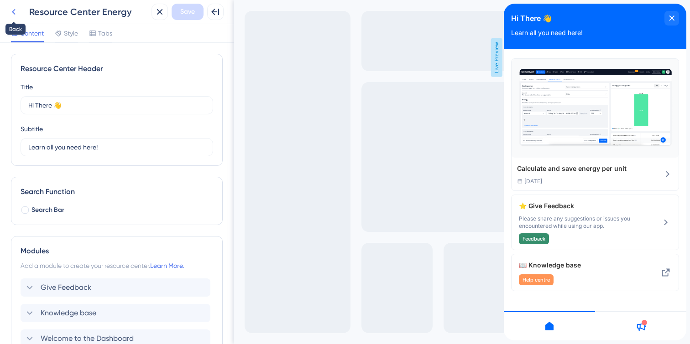
click at [16, 11] on icon at bounding box center [13, 11] width 11 height 11
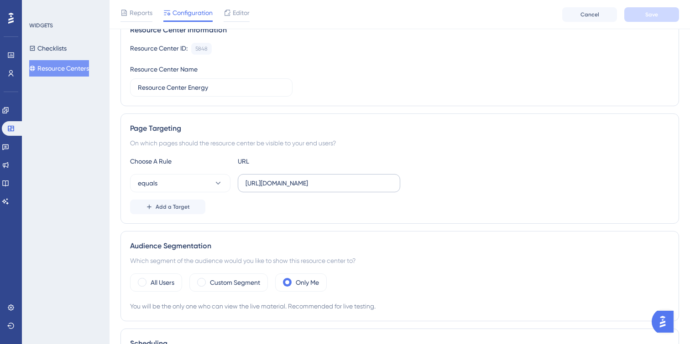
scroll to position [80, 0]
click at [352, 182] on input "[URL][DOMAIN_NAME]" at bounding box center [318, 184] width 147 height 10
drag, startPoint x: 351, startPoint y: 186, endPoint x: 424, endPoint y: 186, distance: 73.0
click at [424, 186] on div "equals [URL][DOMAIN_NAME]" at bounding box center [399, 184] width 539 height 18
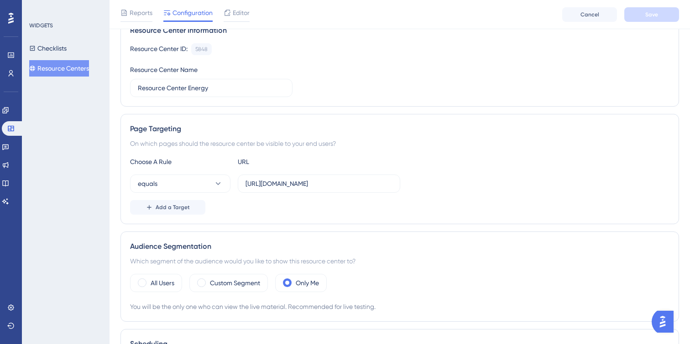
scroll to position [0, 0]
click at [408, 206] on div "Add a Target" at bounding box center [399, 207] width 539 height 15
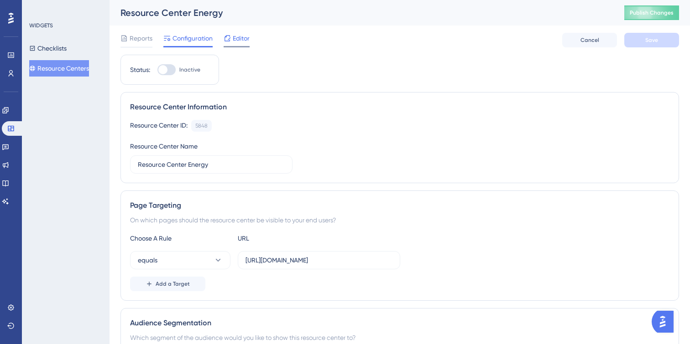
click at [239, 39] on span "Editor" at bounding box center [241, 38] width 17 height 11
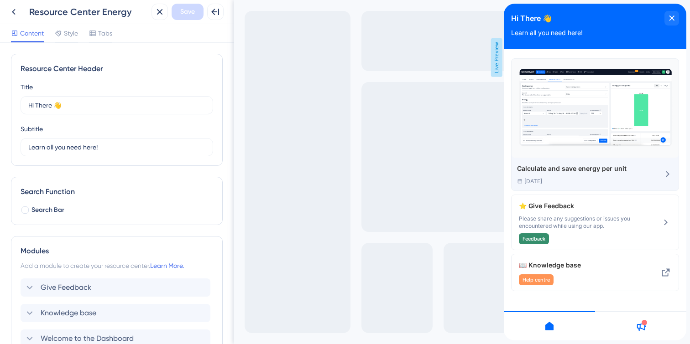
click at [606, 169] on div "Calculate and save energy per unit" at bounding box center [571, 168] width 109 height 11
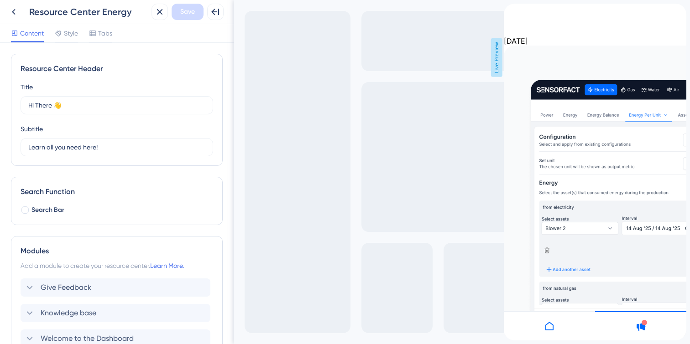
click at [511, 11] on icon "back to header" at bounding box center [507, 7] width 7 height 7
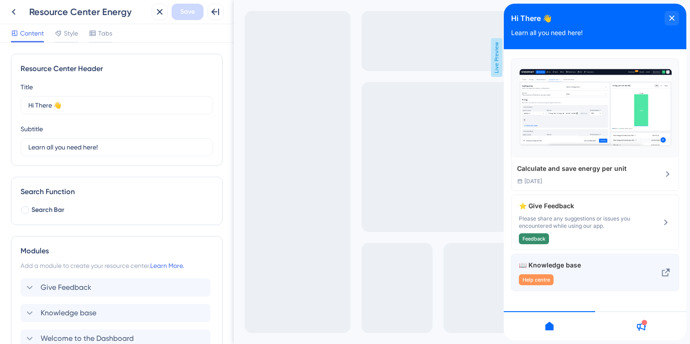
click at [587, 273] on div "📖 Knowledge base Help centre" at bounding box center [580, 273] width 122 height 26
click at [606, 268] on span "📖 Knowledge base" at bounding box center [580, 265] width 122 height 11
click at [670, 276] on icon at bounding box center [665, 272] width 11 height 11
